Goal: Information Seeking & Learning: Understand process/instructions

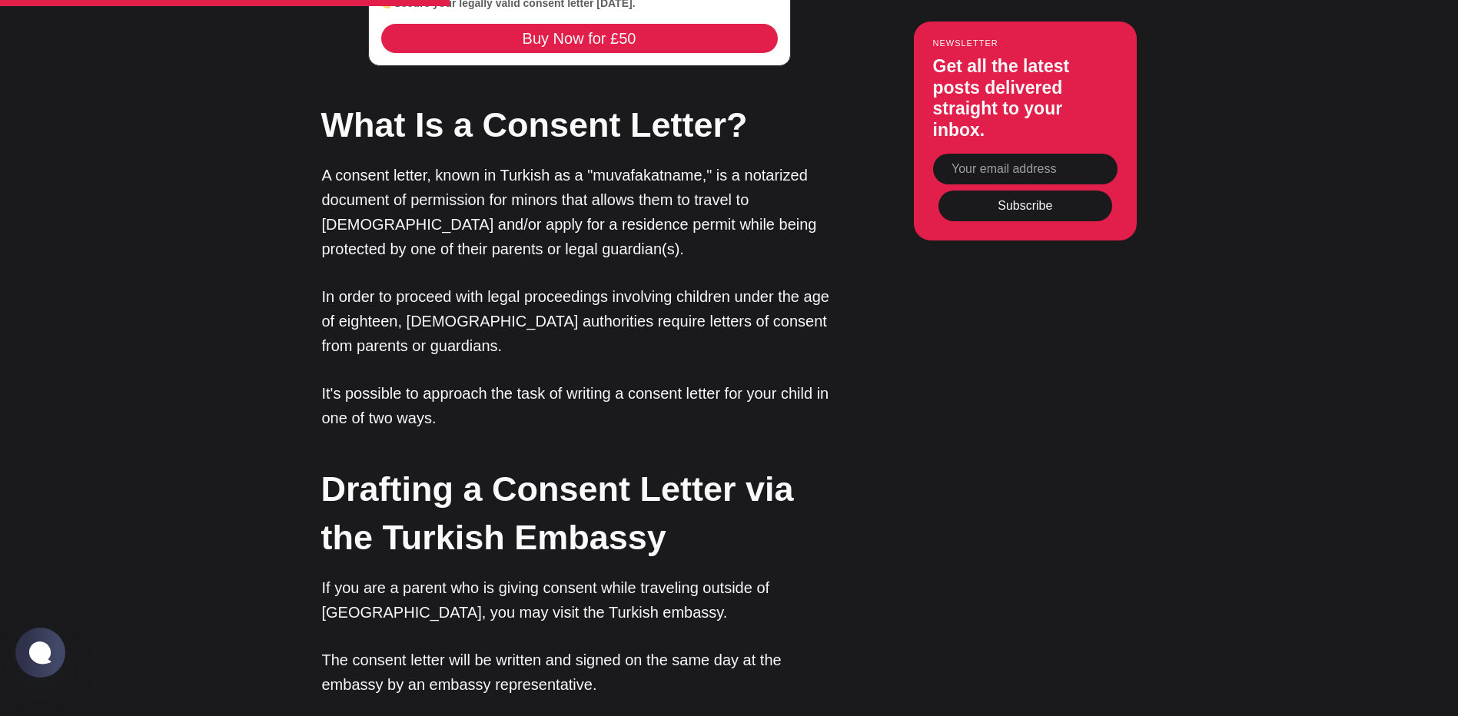
scroll to position [1921, 0]
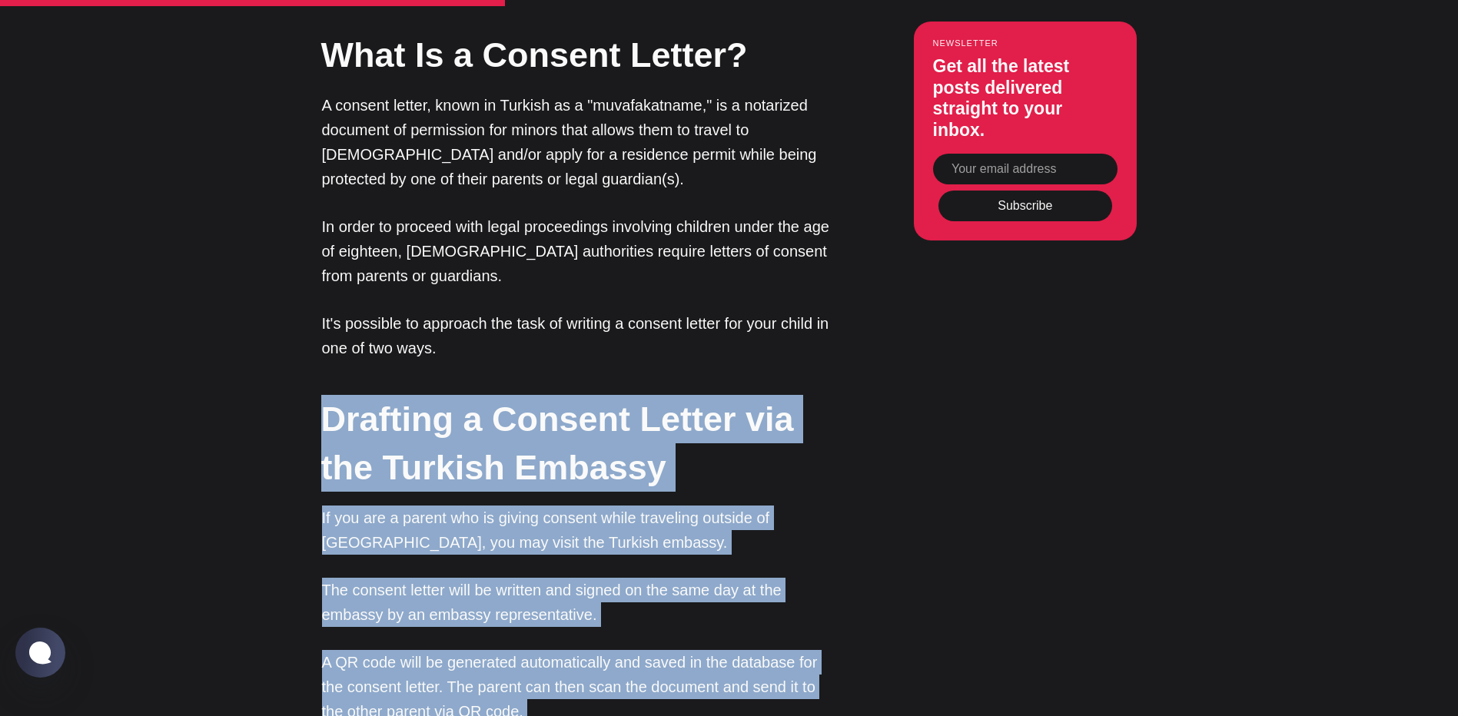
drag, startPoint x: 632, startPoint y: 638, endPoint x: 254, endPoint y: 328, distance: 488.2
drag, startPoint x: 254, startPoint y: 328, endPoint x: 229, endPoint y: 342, distance: 28.9
click at [229, 342] on article "How To Write a Consent Letter for Your Child in [GEOGRAPHIC_DATA]: Travel A con…" at bounding box center [729, 337] width 1458 height 4315
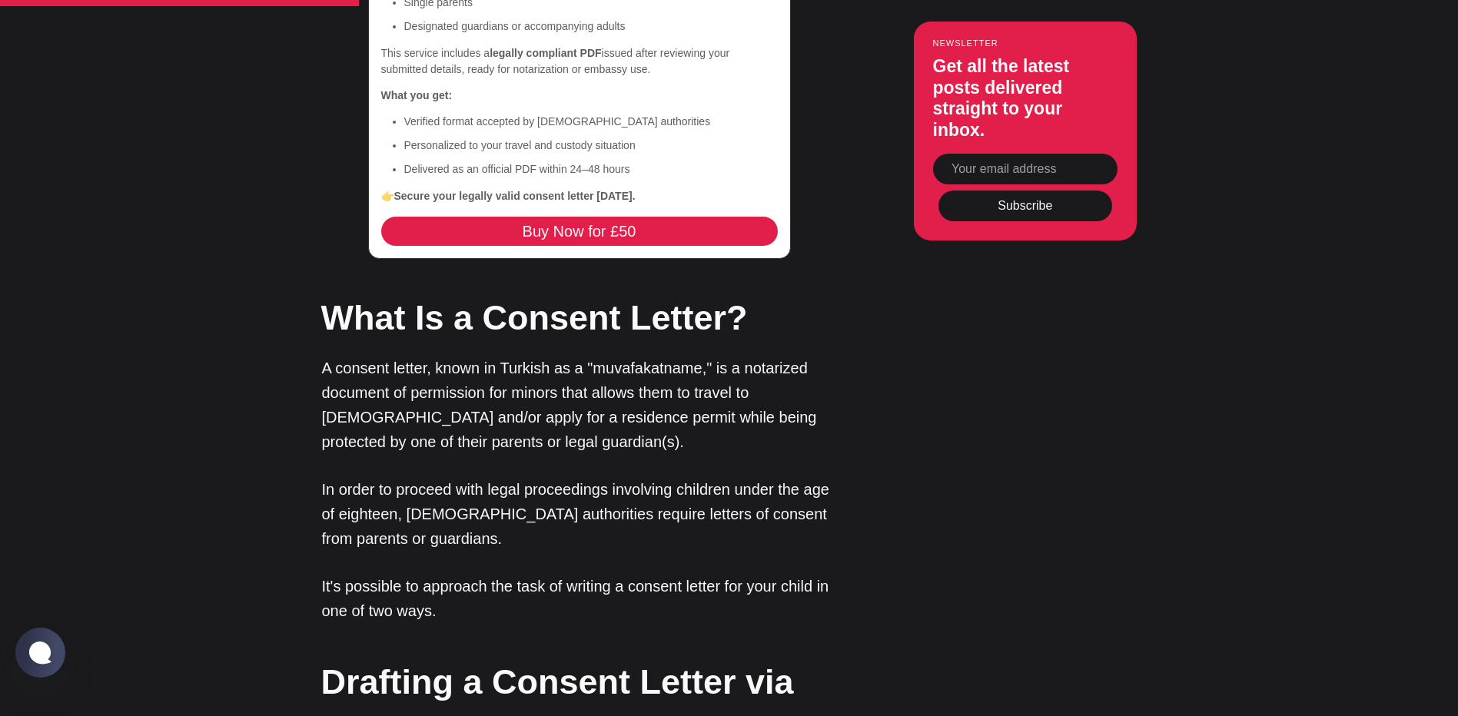
scroll to position [1614, 0]
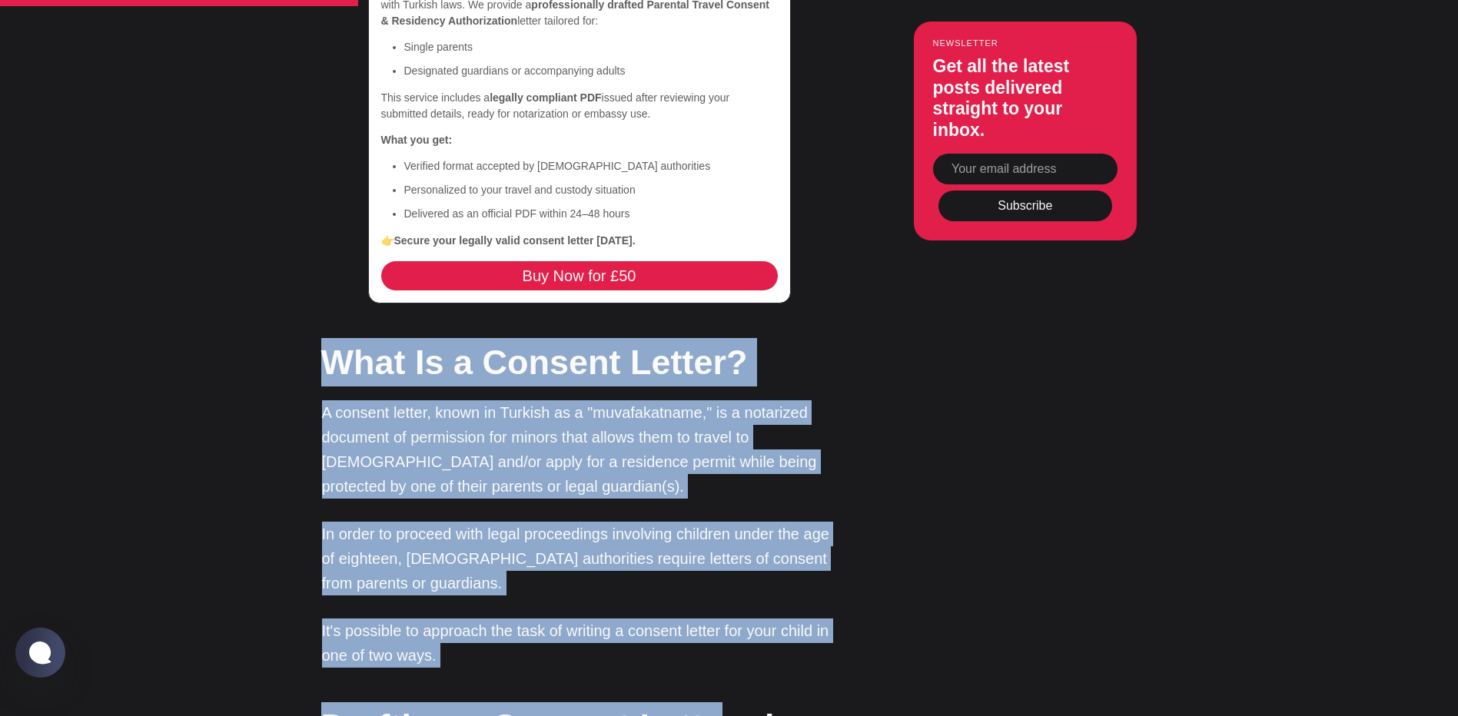
drag, startPoint x: 324, startPoint y: 267, endPoint x: 706, endPoint y: 597, distance: 505.7
drag, startPoint x: 706, startPoint y: 597, endPoint x: 589, endPoint y: 579, distance: 118.3
drag, startPoint x: 489, startPoint y: 573, endPoint x: 306, endPoint y: 281, distance: 344.6
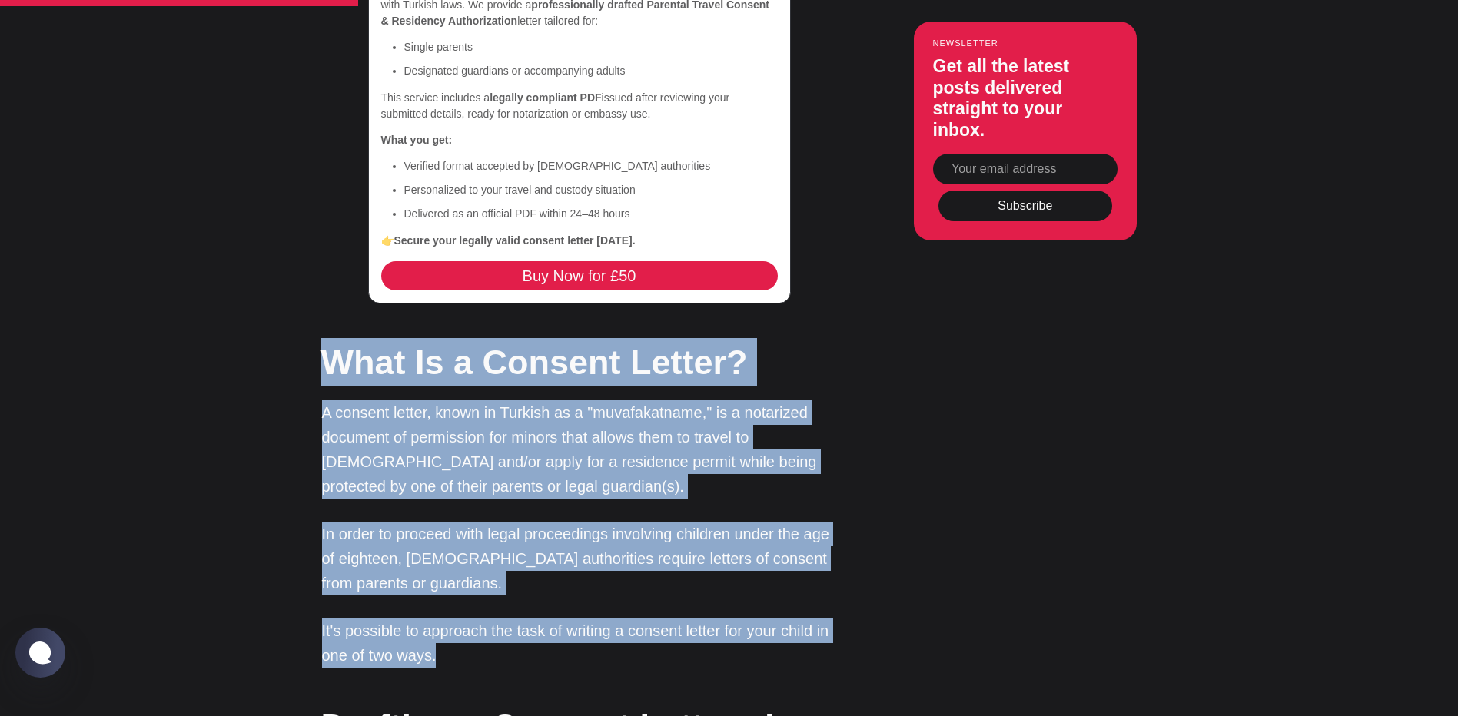
drag, startPoint x: 306, startPoint y: 281, endPoint x: 299, endPoint y: 286, distance: 8.3
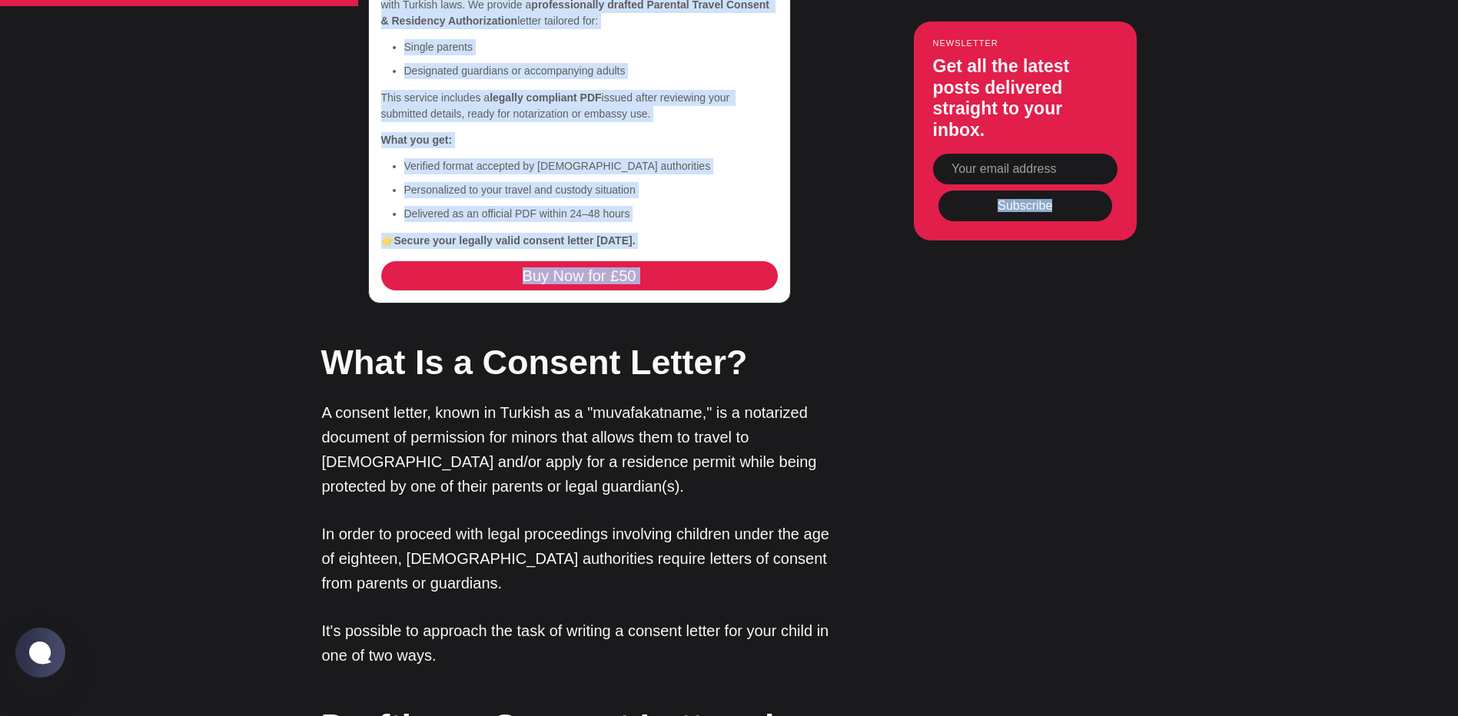
drag, startPoint x: 318, startPoint y: 269, endPoint x: 922, endPoint y: 608, distance: 692.6
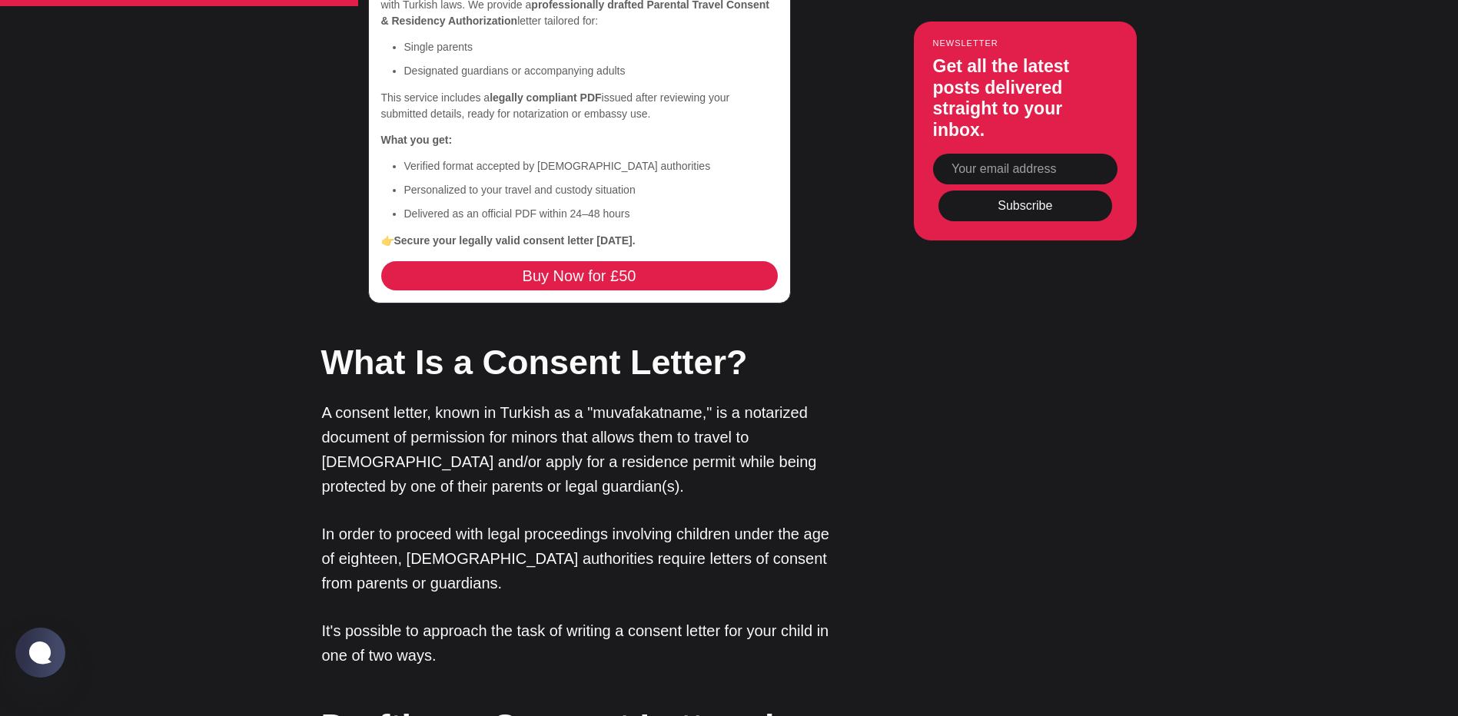
click at [666, 619] on p "It's possible to approach the task of writing a consent letter for your child i…" at bounding box center [579, 643] width 515 height 49
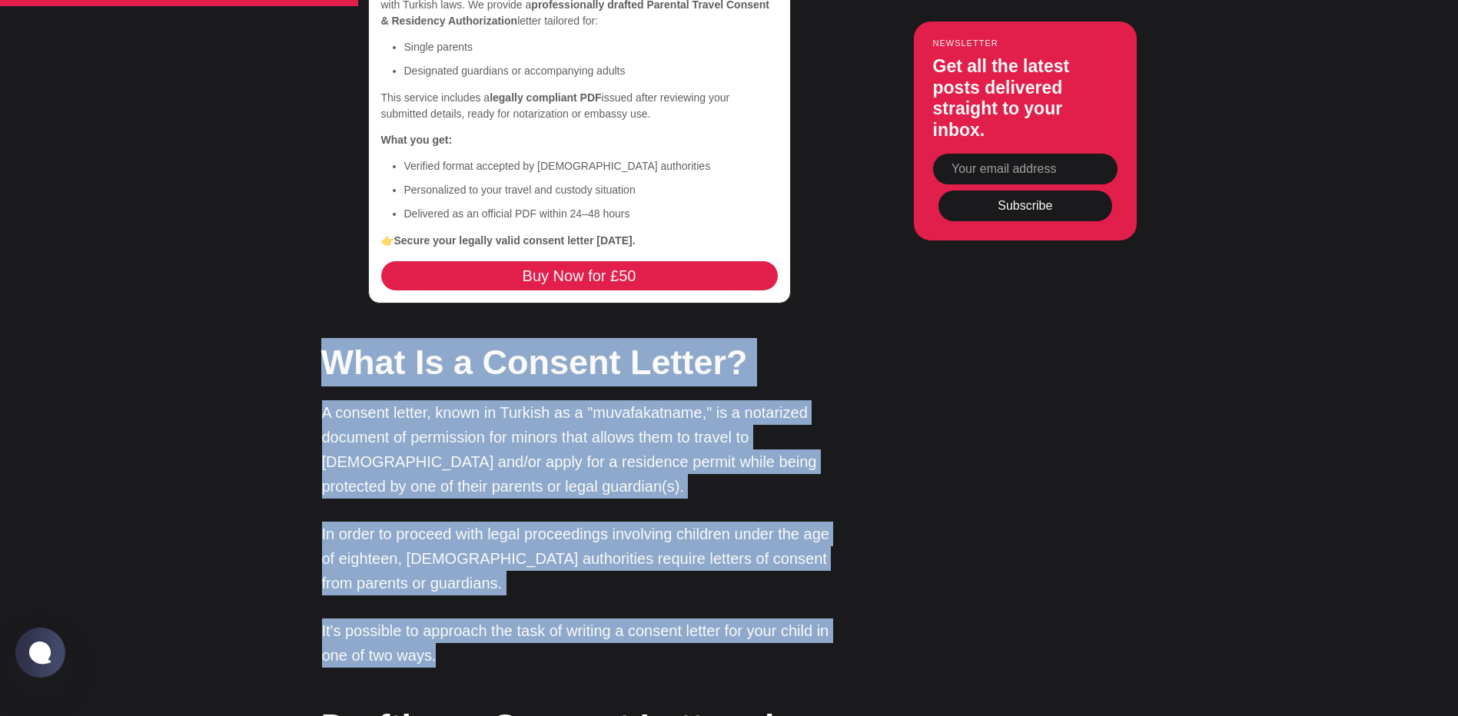
drag, startPoint x: 469, startPoint y: 569, endPoint x: 294, endPoint y: 275, distance: 341.9
drag, startPoint x: 294, startPoint y: 275, endPoint x: 285, endPoint y: 297, distance: 23.8
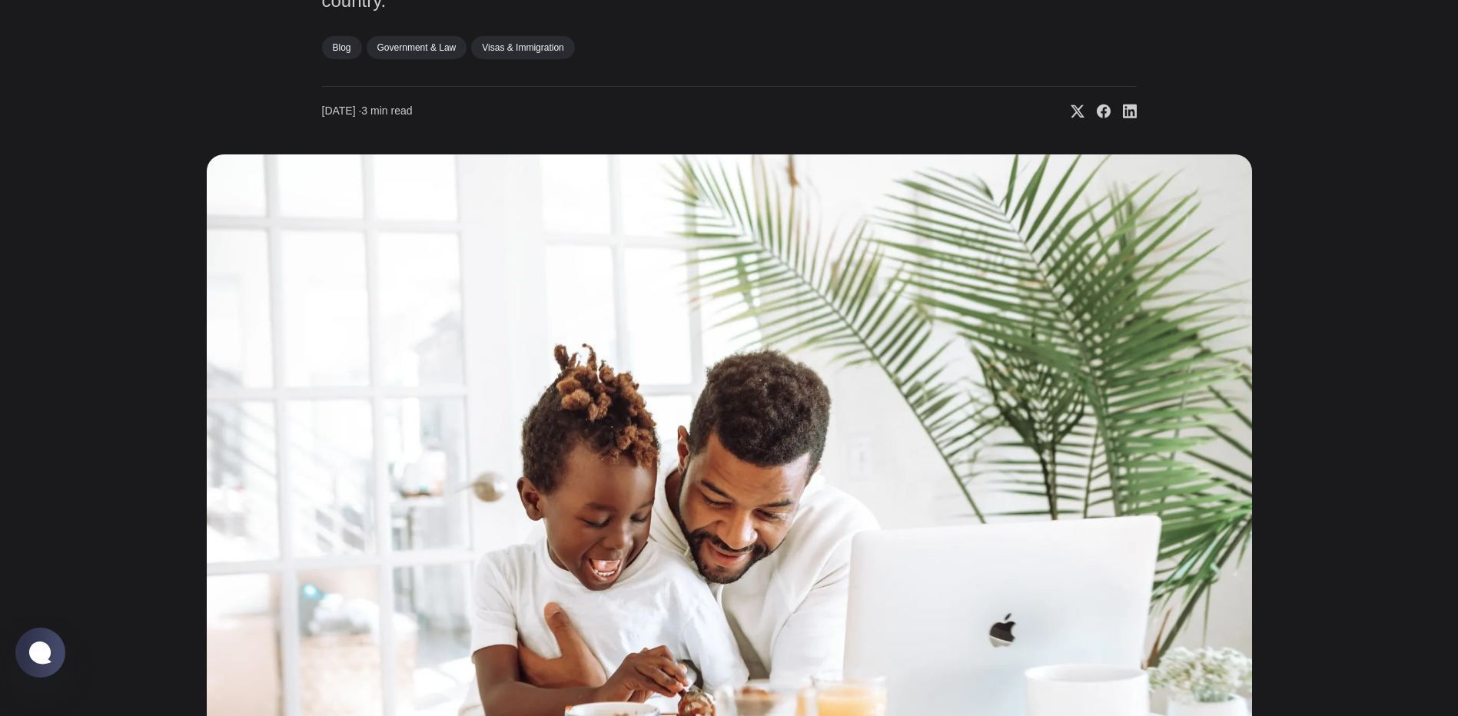
scroll to position [0, 0]
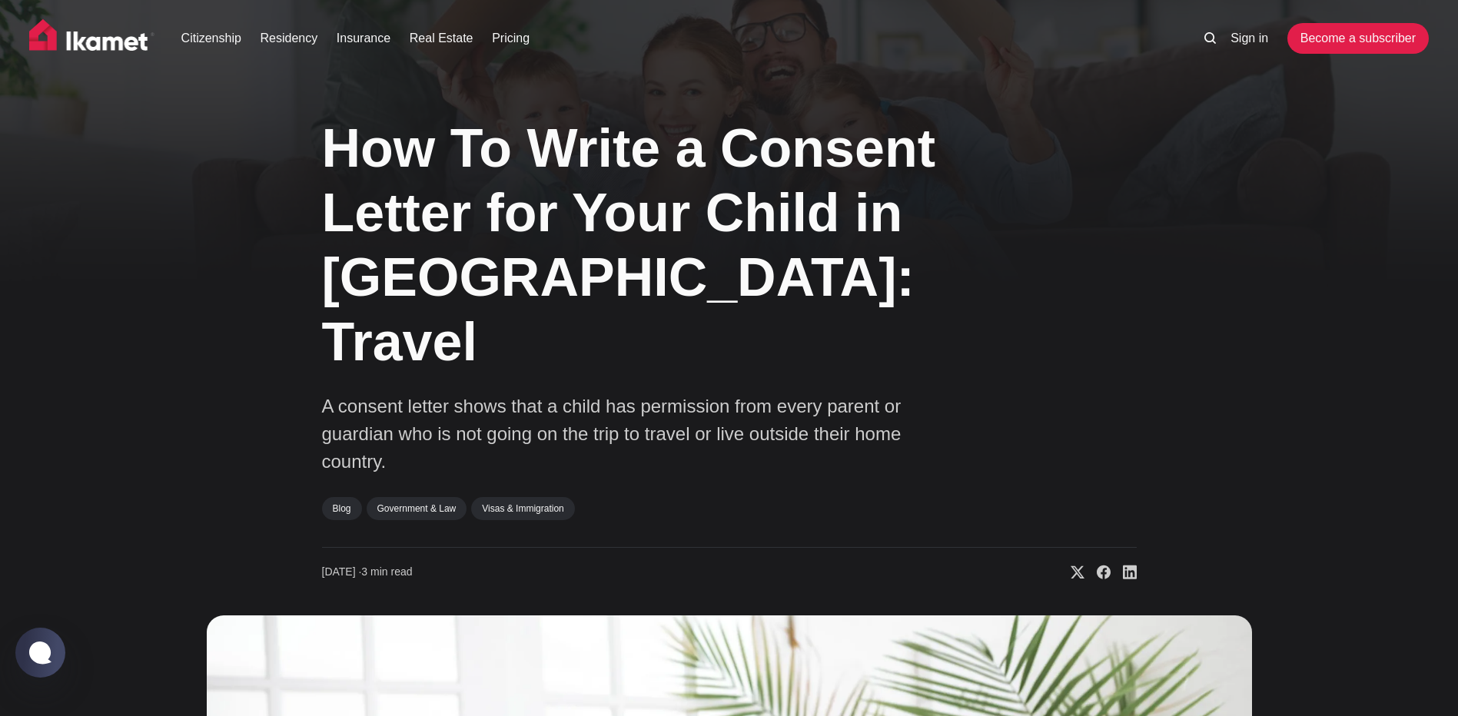
click at [686, 393] on p "A consent letter shows that a child has permission from every parent or guardia…" at bounding box center [629, 434] width 615 height 83
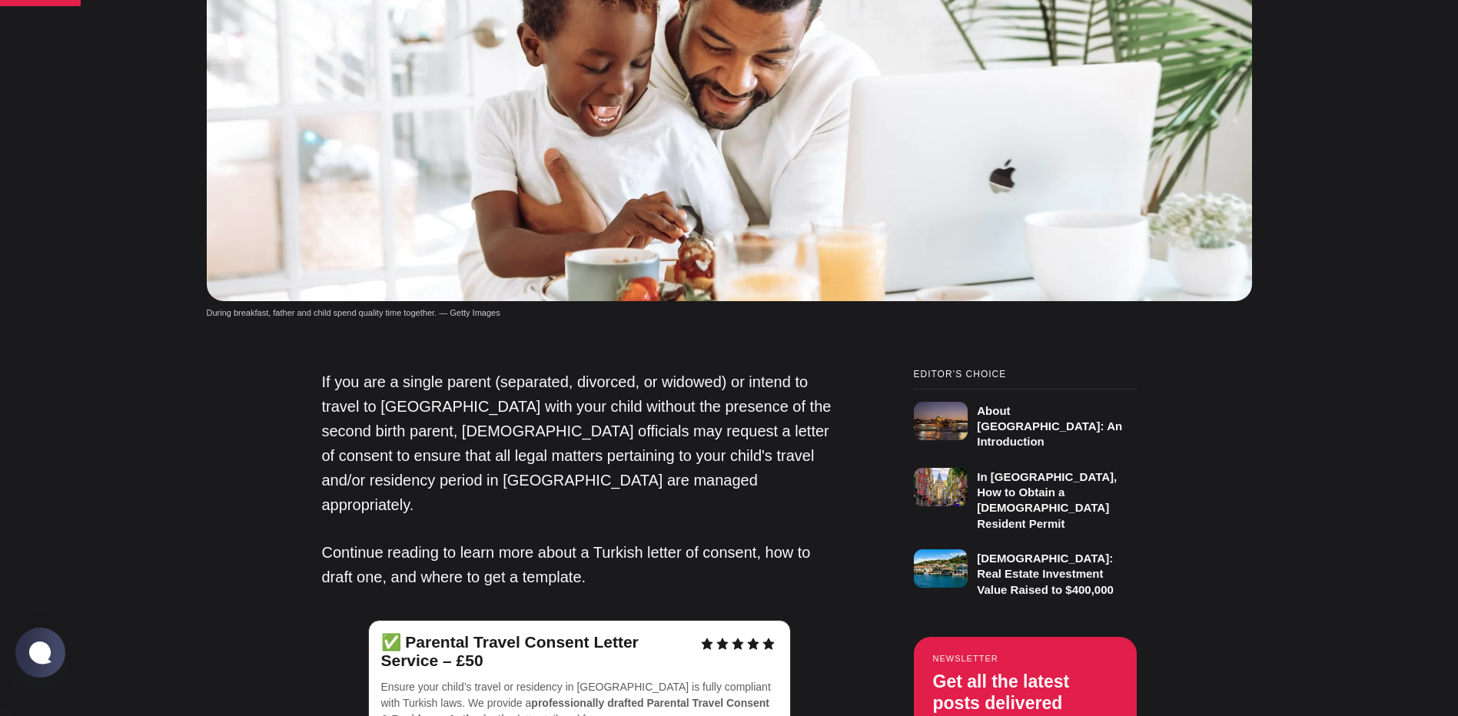
scroll to position [1153, 0]
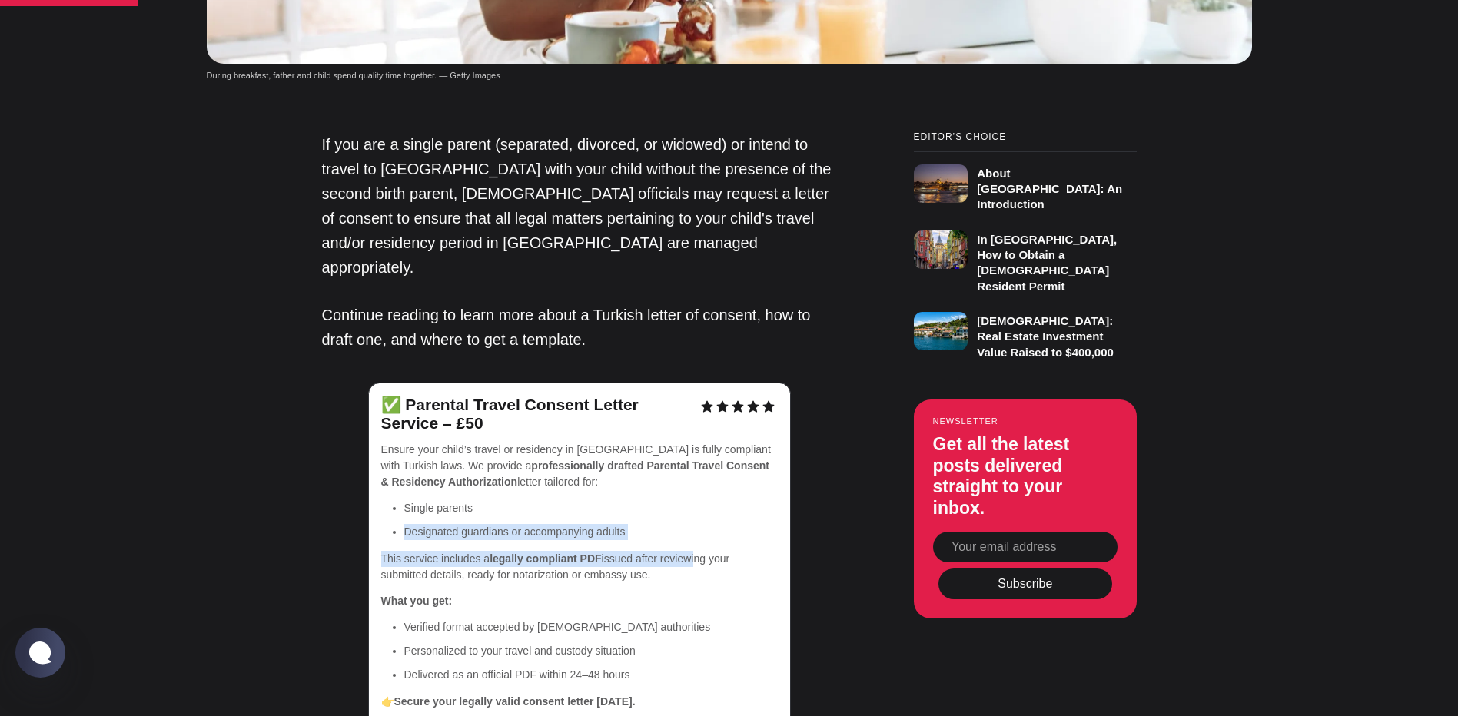
drag, startPoint x: 403, startPoint y: 448, endPoint x: 699, endPoint y: 458, distance: 295.3
click at [699, 458] on div "Ensure your child’s travel or residency in [GEOGRAPHIC_DATA] is fully compliant…" at bounding box center [579, 577] width 397 height 264
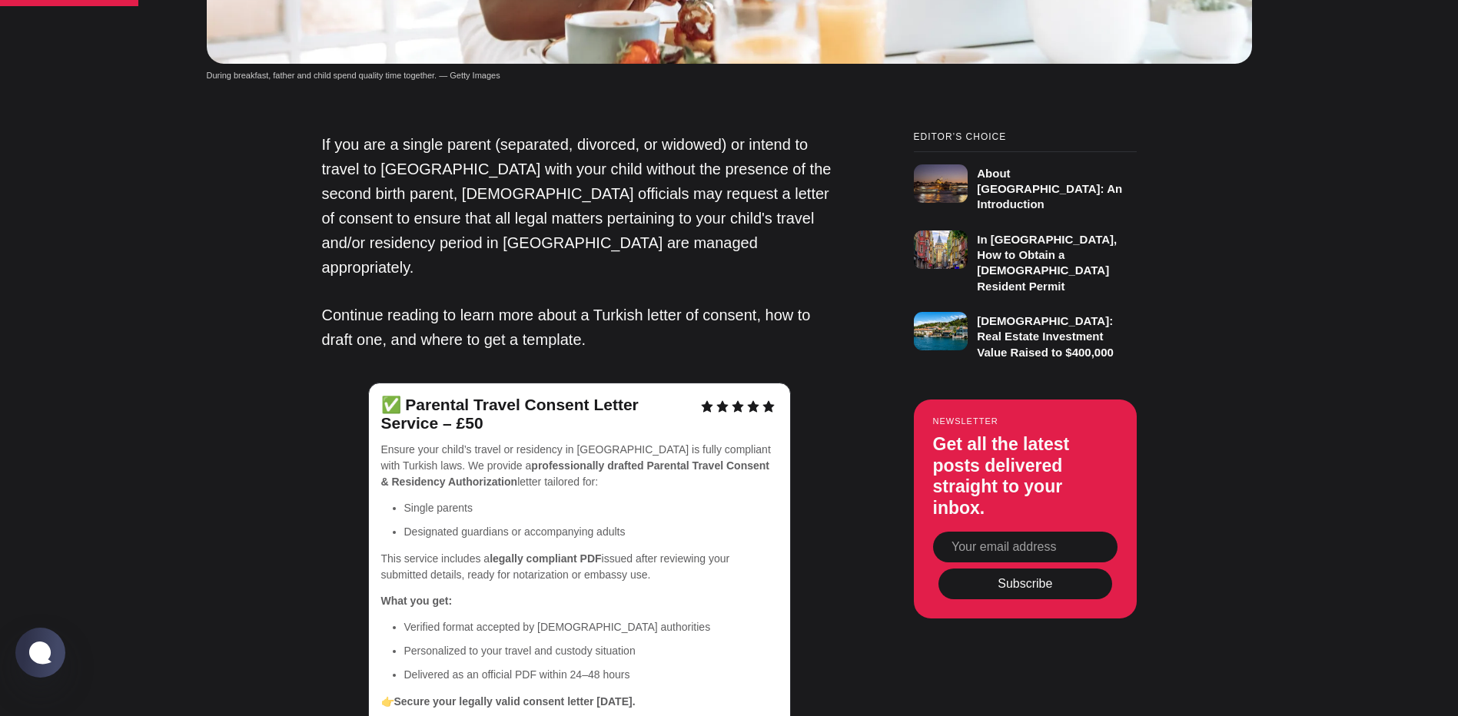
drag, startPoint x: 699, startPoint y: 458, endPoint x: 696, endPoint y: 553, distance: 94.6
click at [696, 619] on ul "Verified format accepted by [DEMOGRAPHIC_DATA] authorities Personalized to your…" at bounding box center [585, 651] width 385 height 64
drag, startPoint x: 659, startPoint y: 490, endPoint x: 474, endPoint y: 449, distance: 188.9
click at [474, 449] on div "Ensure your child’s travel or residency in [GEOGRAPHIC_DATA] is fully compliant…" at bounding box center [579, 577] width 397 height 264
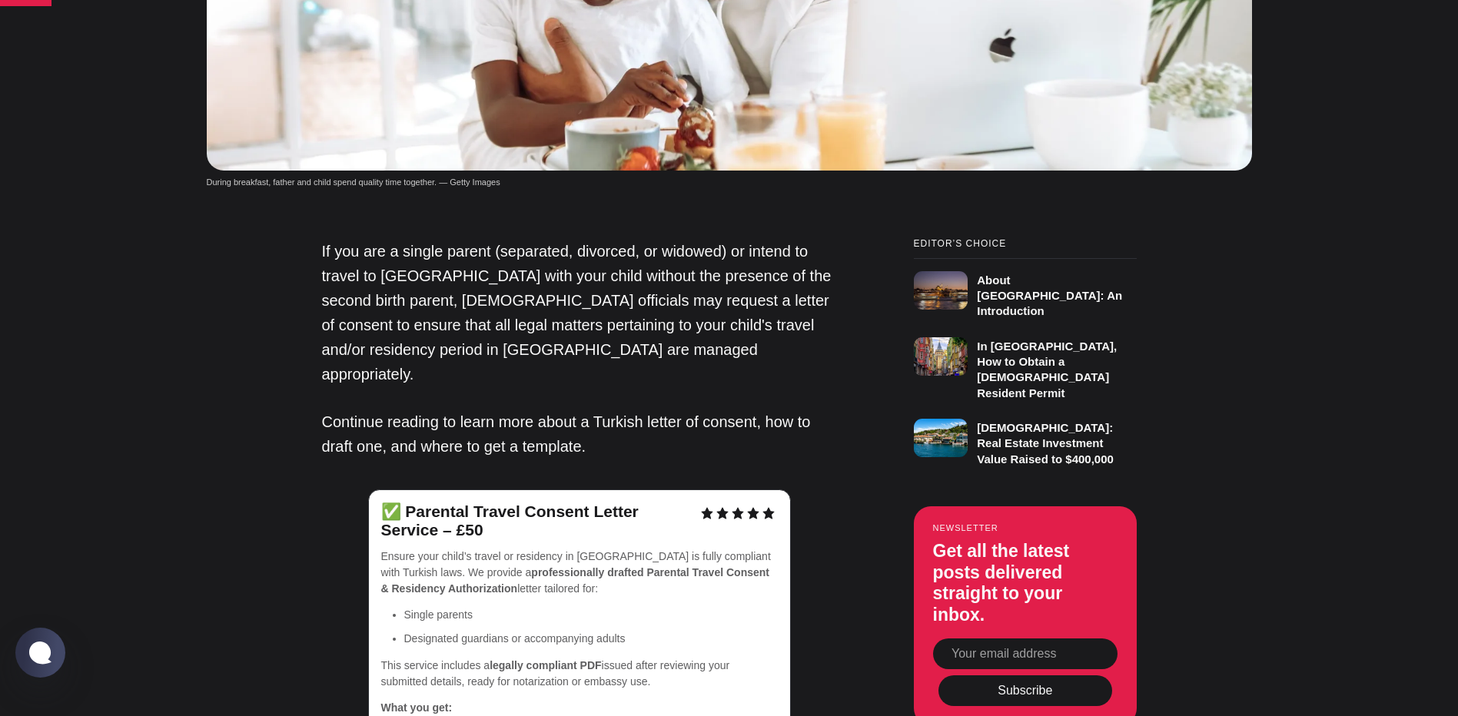
scroll to position [922, 0]
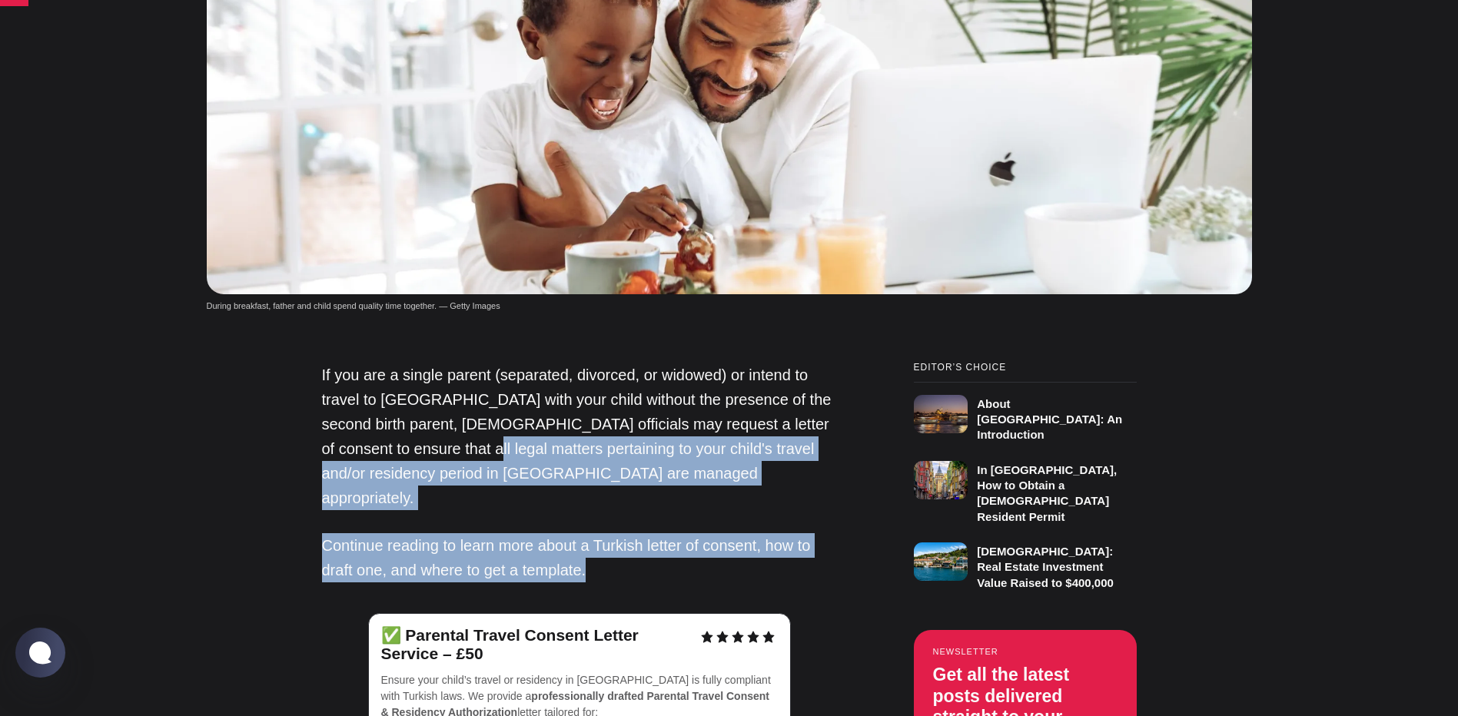
drag, startPoint x: 635, startPoint y: 482, endPoint x: 398, endPoint y: 369, distance: 262.3
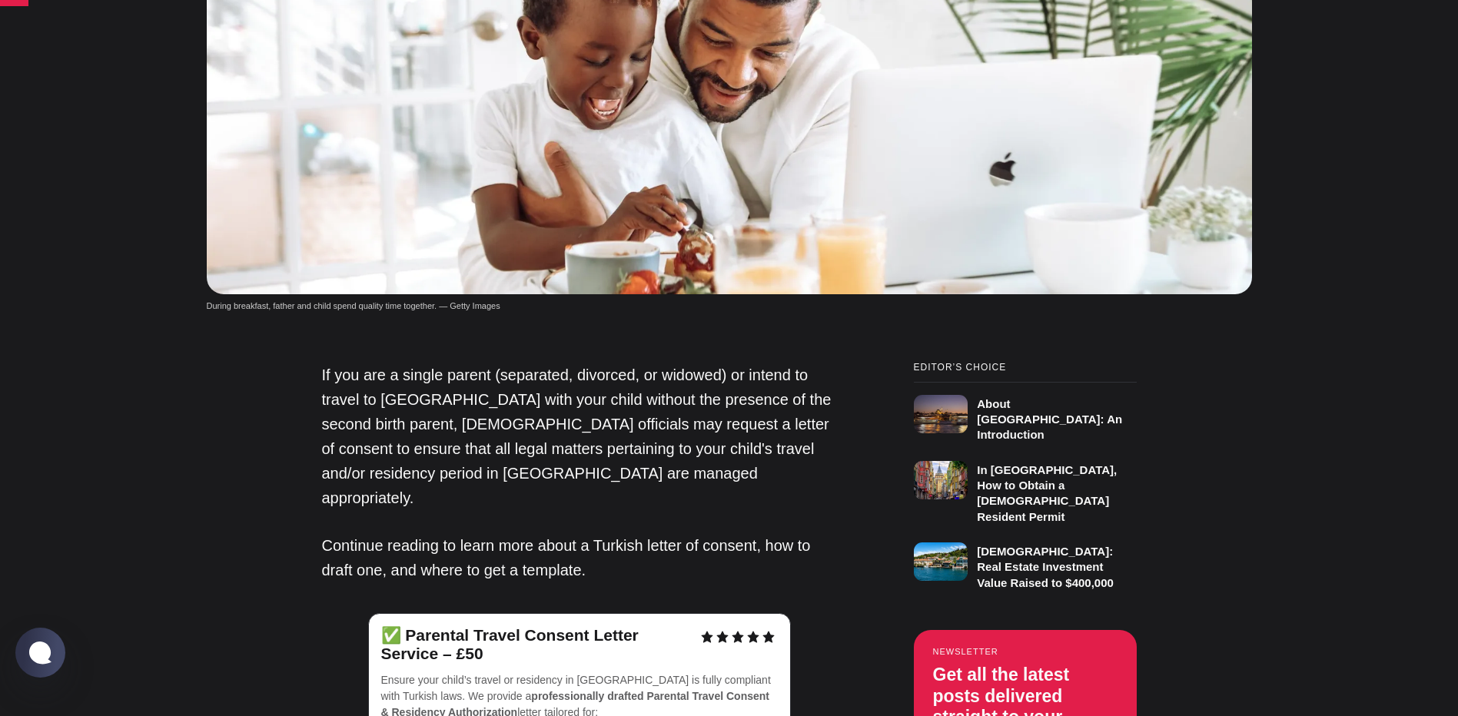
drag, startPoint x: 398, startPoint y: 369, endPoint x: 343, endPoint y: 346, distance: 59.9
click at [343, 363] on p "If you are a single parent (separated, divorced, or widowed) or intend to trave…" at bounding box center [579, 437] width 515 height 148
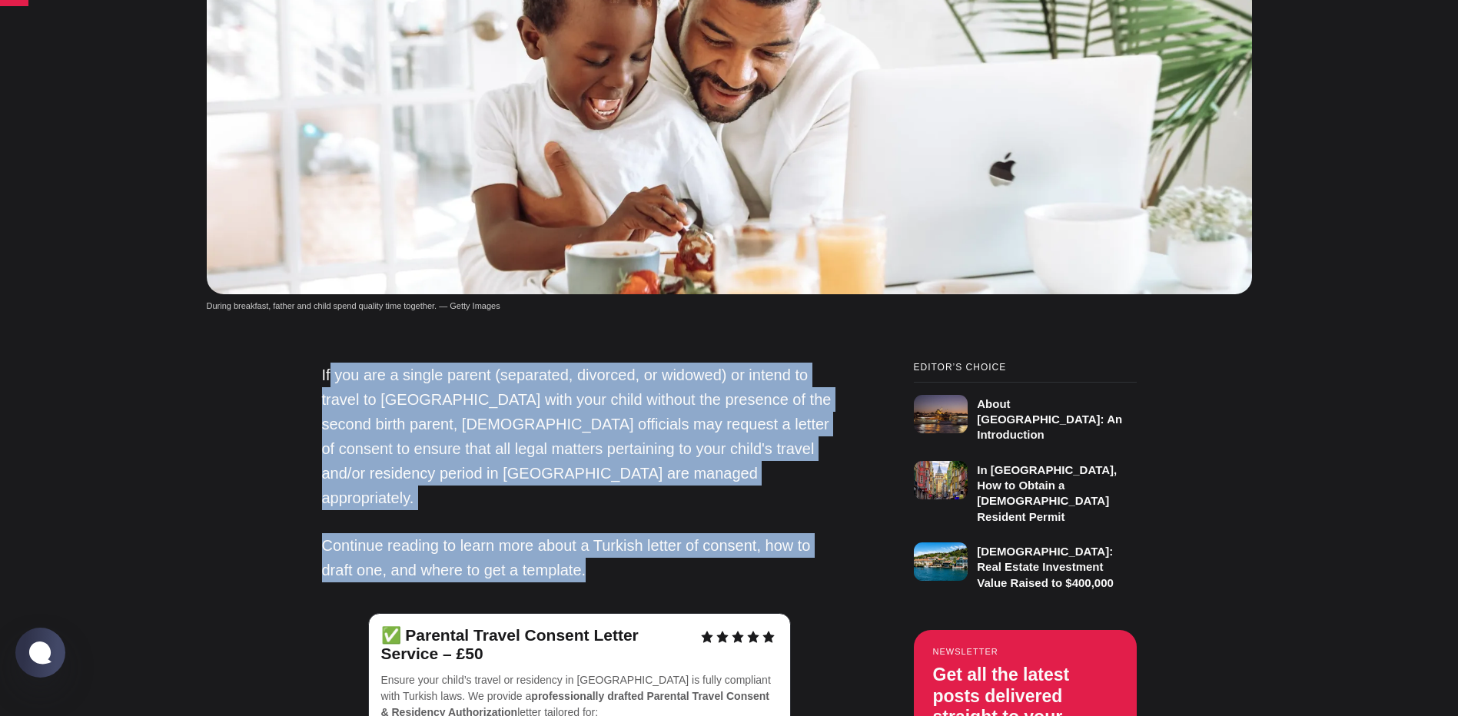
drag, startPoint x: 328, startPoint y: 317, endPoint x: 623, endPoint y: 486, distance: 339.8
drag, startPoint x: 623, startPoint y: 486, endPoint x: 597, endPoint y: 488, distance: 25.4
click at [597, 533] on p "Continue reading to learn more about a Turkish letter of consent, how to draft …" at bounding box center [579, 557] width 515 height 49
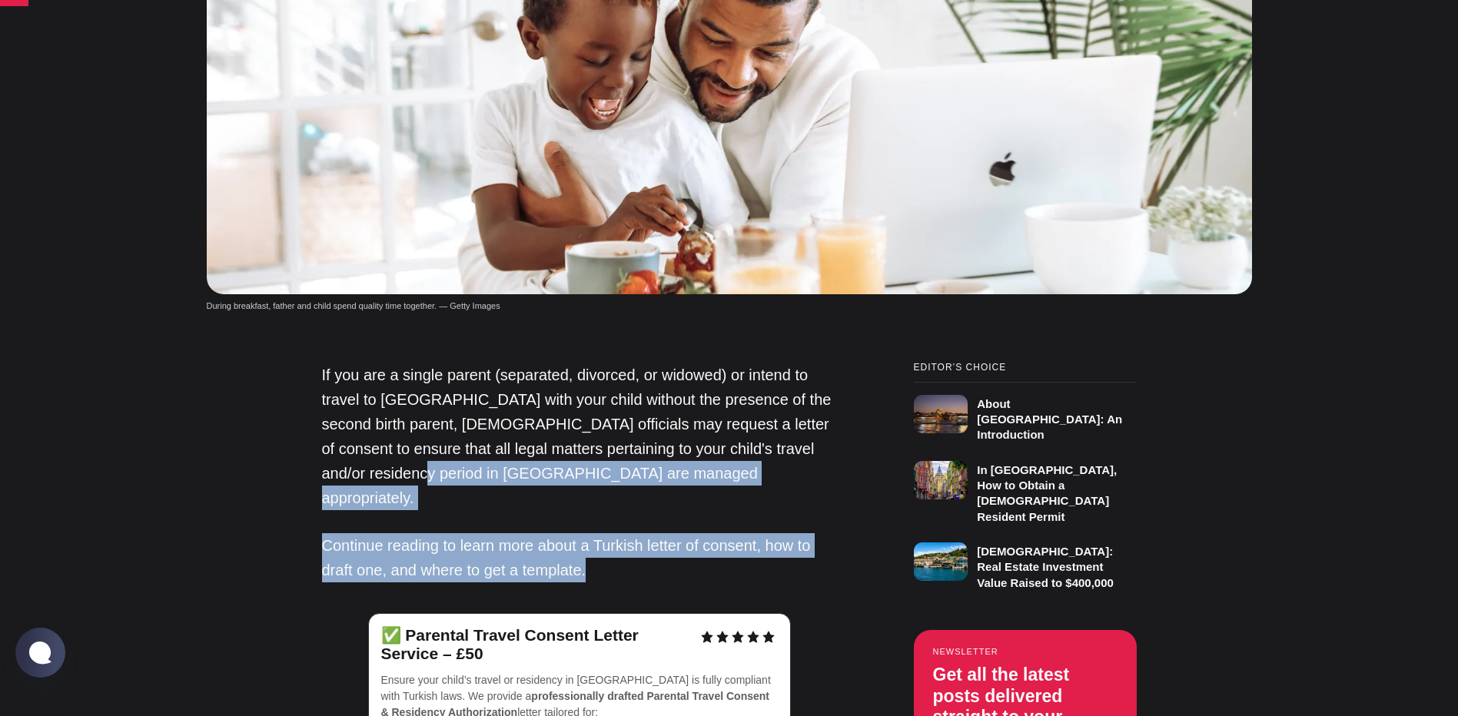
drag, startPoint x: 604, startPoint y: 488, endPoint x: 347, endPoint y: 383, distance: 278.2
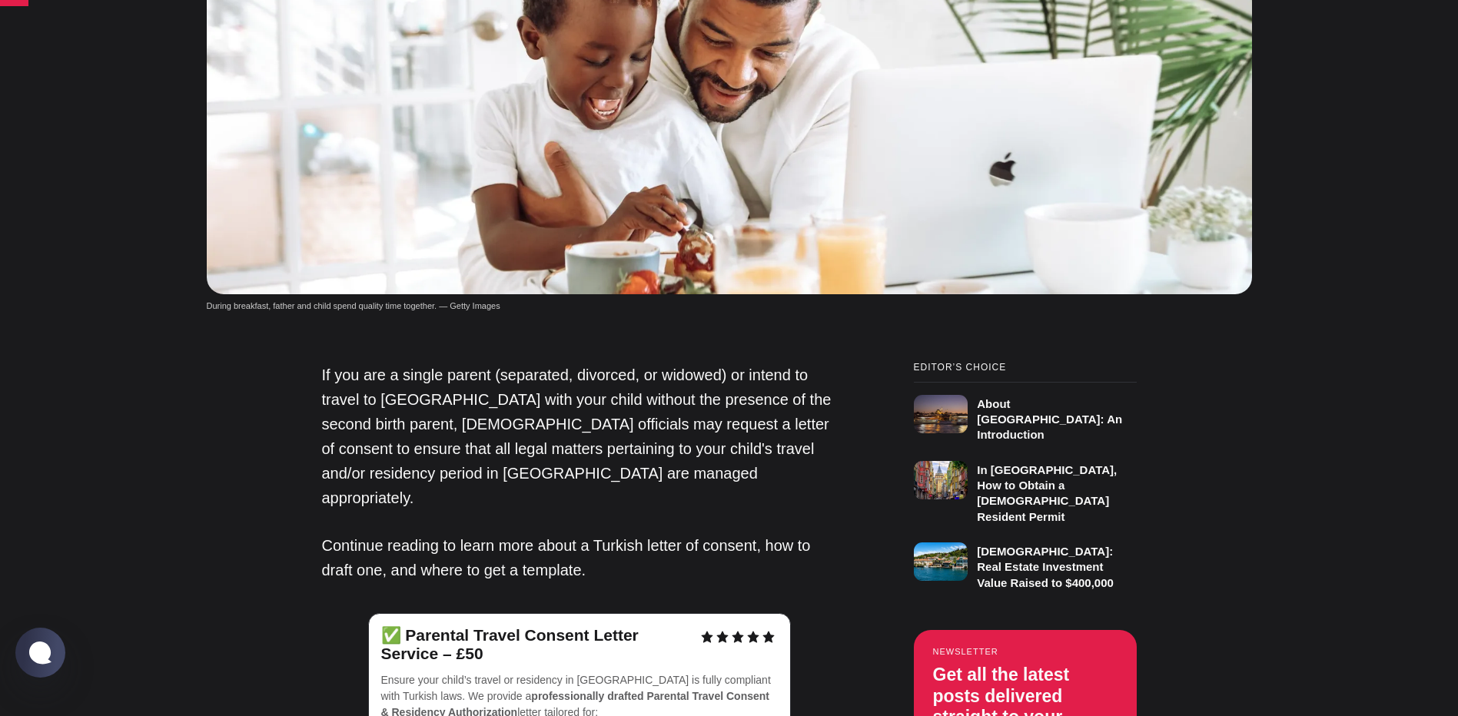
drag, startPoint x: 347, startPoint y: 383, endPoint x: 302, endPoint y: 347, distance: 57.4
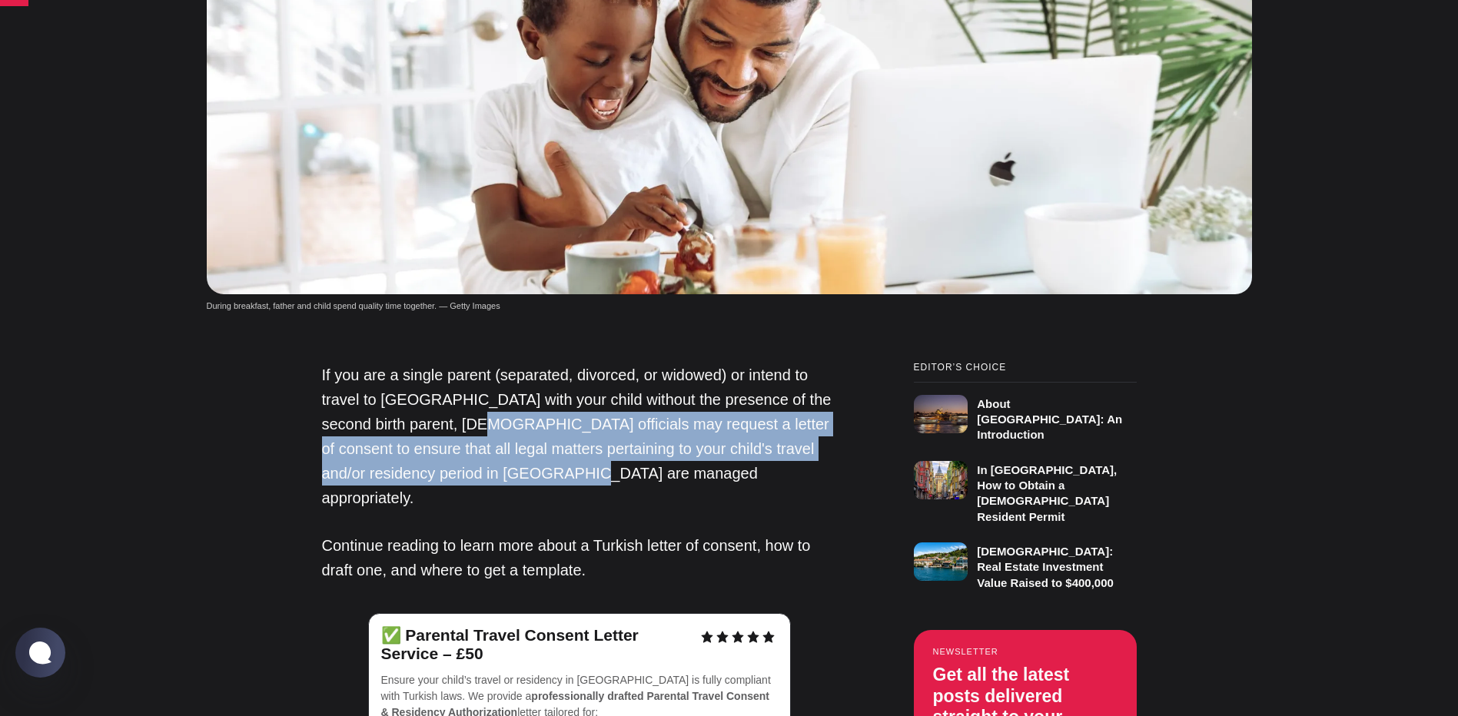
drag, startPoint x: 589, startPoint y: 414, endPoint x: 443, endPoint y: 352, distance: 158.0
click at [443, 363] on p "If you are a single parent (separated, divorced, or widowed) or intend to trave…" at bounding box center [579, 437] width 515 height 148
